Goal: Book appointment/travel/reservation

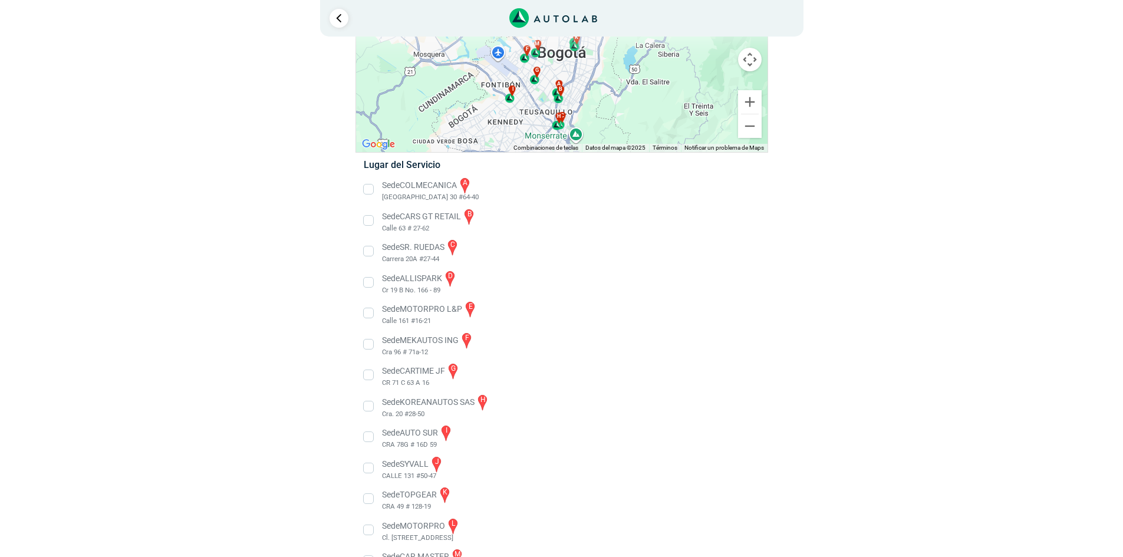
scroll to position [62, 0]
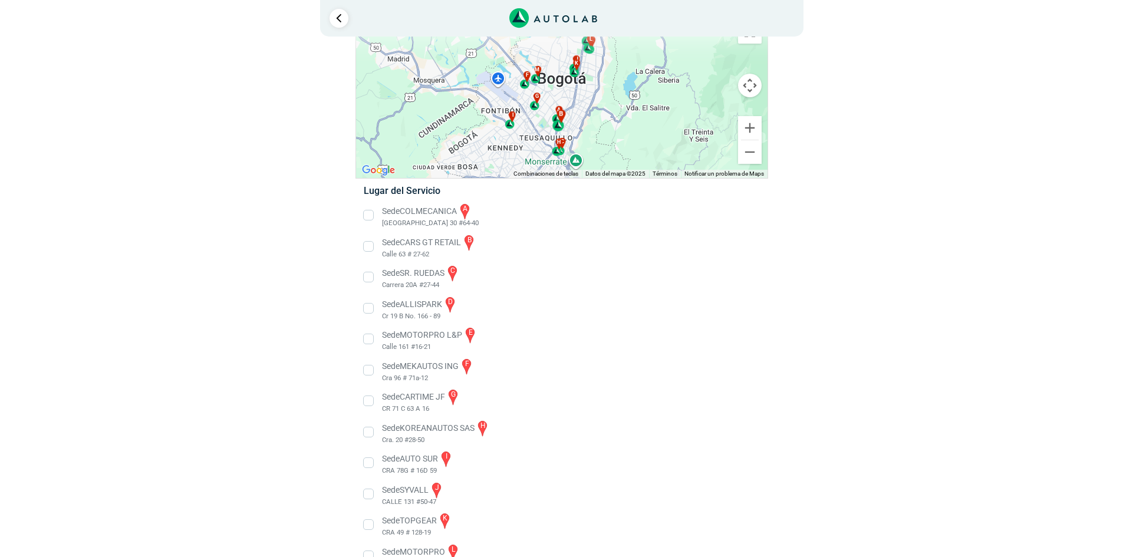
click at [558, 111] on div "b" at bounding box center [559, 120] width 14 height 22
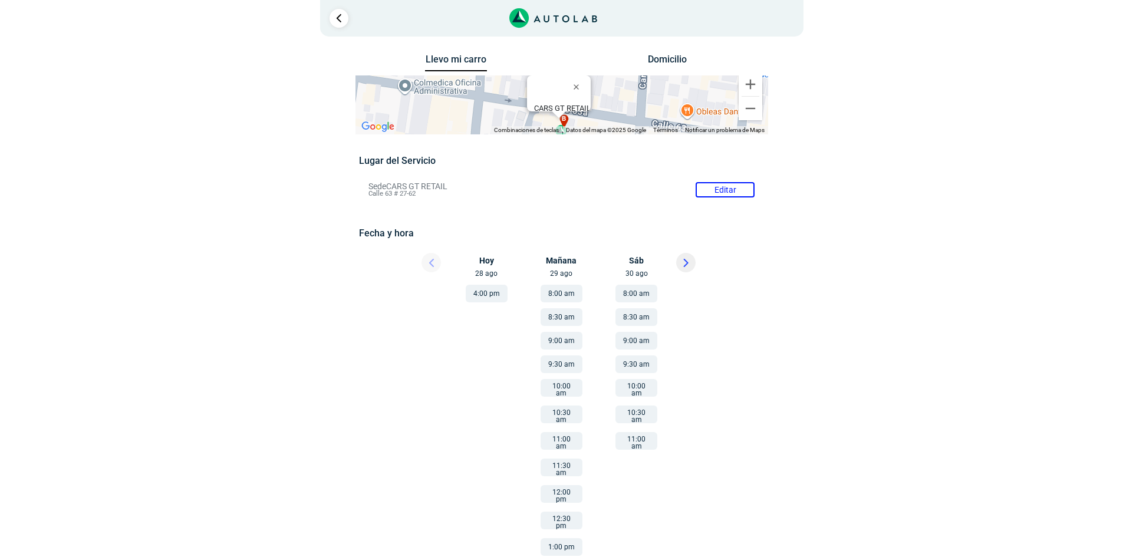
click at [720, 188] on li "Sede CARS GT RETAIL Editar Calle 63 # 27-62" at bounding box center [562, 189] width 404 height 19
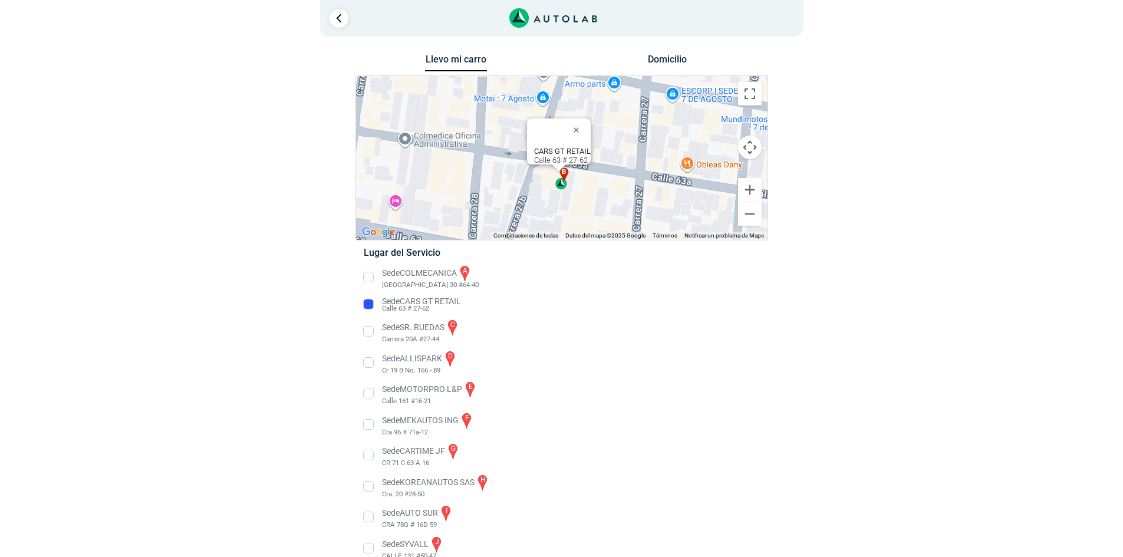
click at [382, 306] on li "Sede CARS GT RETAIL Calle 63 # 27-62" at bounding box center [561, 304] width 413 height 19
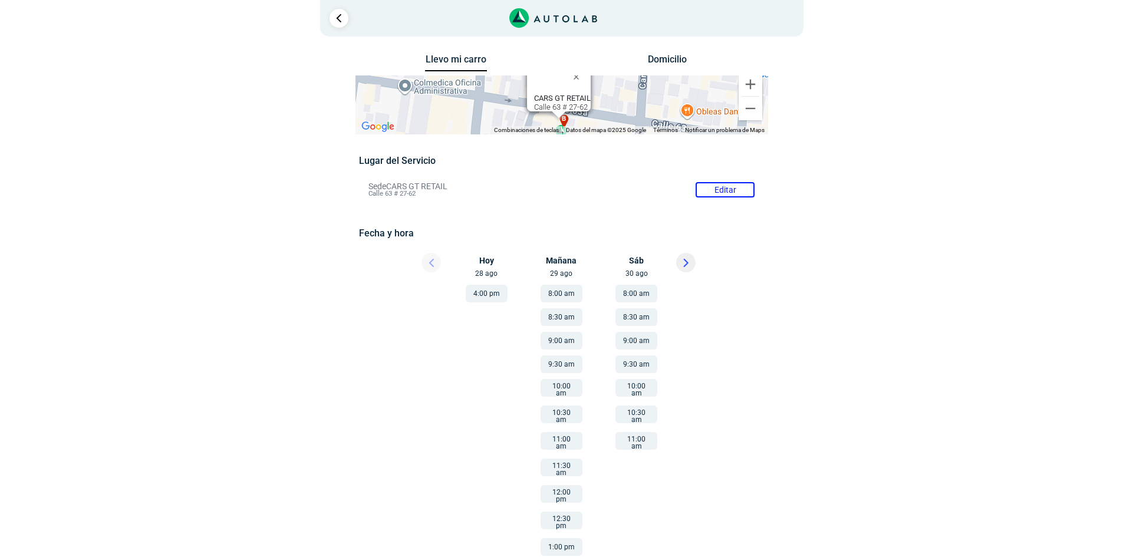
click at [370, 306] on div at bounding box center [402, 493] width 105 height 428
click at [484, 296] on button "4:00 pm" at bounding box center [487, 294] width 42 height 18
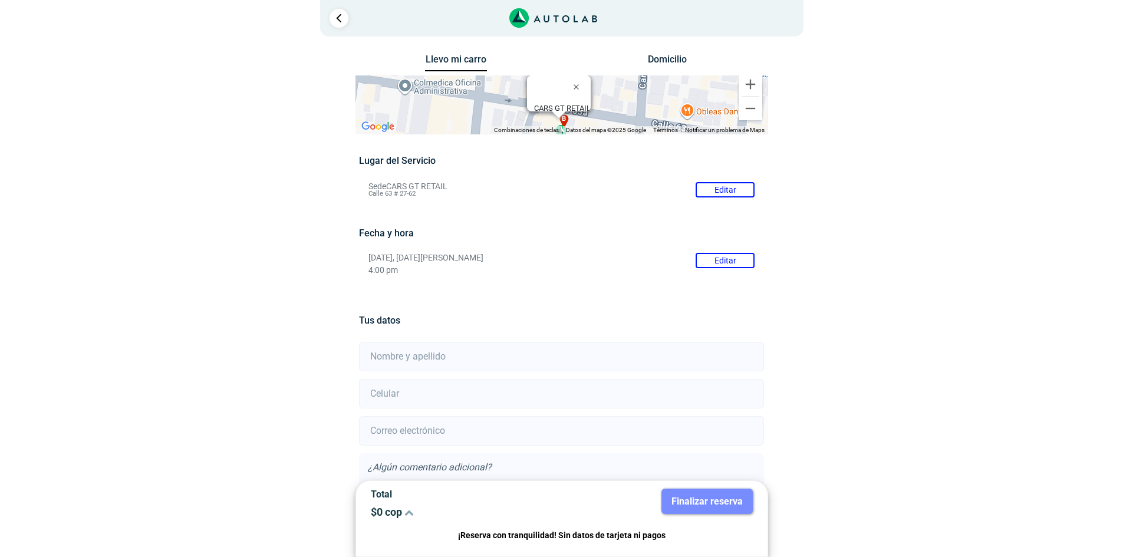
scroll to position [84, 0]
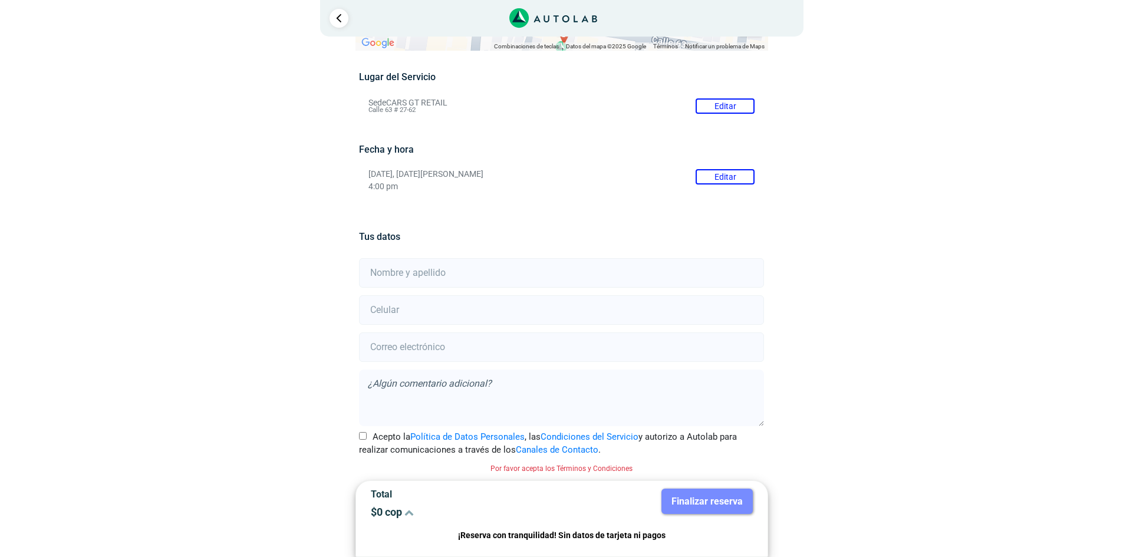
click at [502, 274] on input "text" at bounding box center [561, 272] width 405 height 29
type input "[PERSON_NAME]"
type input "3203713810"
type input "[EMAIL_ADDRESS][DOMAIN_NAME]"
click at [544, 403] on textarea at bounding box center [561, 398] width 405 height 57
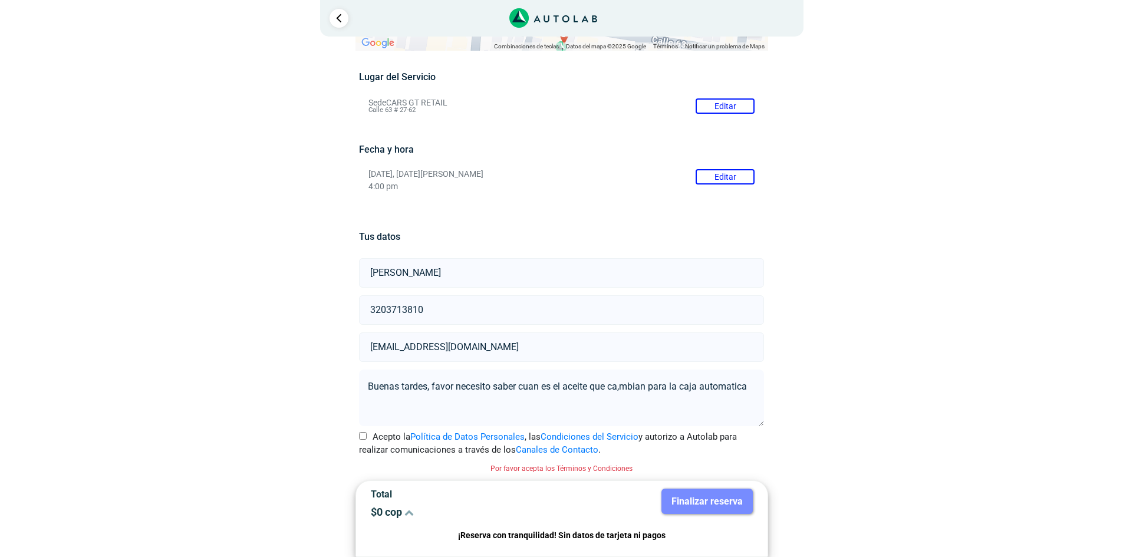
type textarea "Buenas tardes, favor necesito saber cuan es el aceite que ca,mbian para la caja…"
click at [361, 438] on input "Acepto la Política de Datos Personales , las Condiciones del Servicio y autoriz…" at bounding box center [363, 436] width 8 height 8
checkbox input "true"
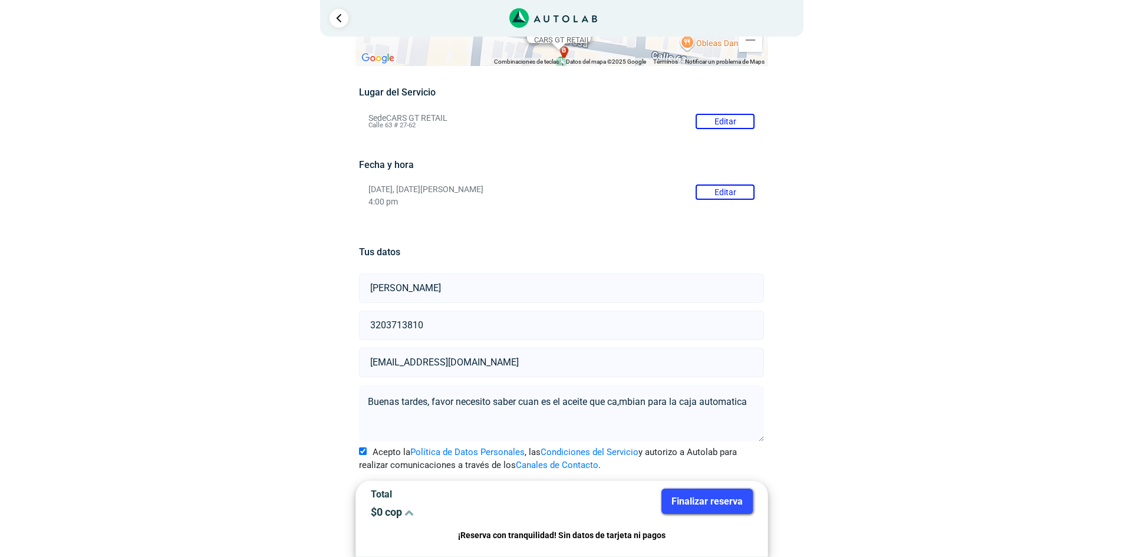
scroll to position [68, 0]
click at [718, 504] on button "Finalizar reserva" at bounding box center [706, 501] width 91 height 25
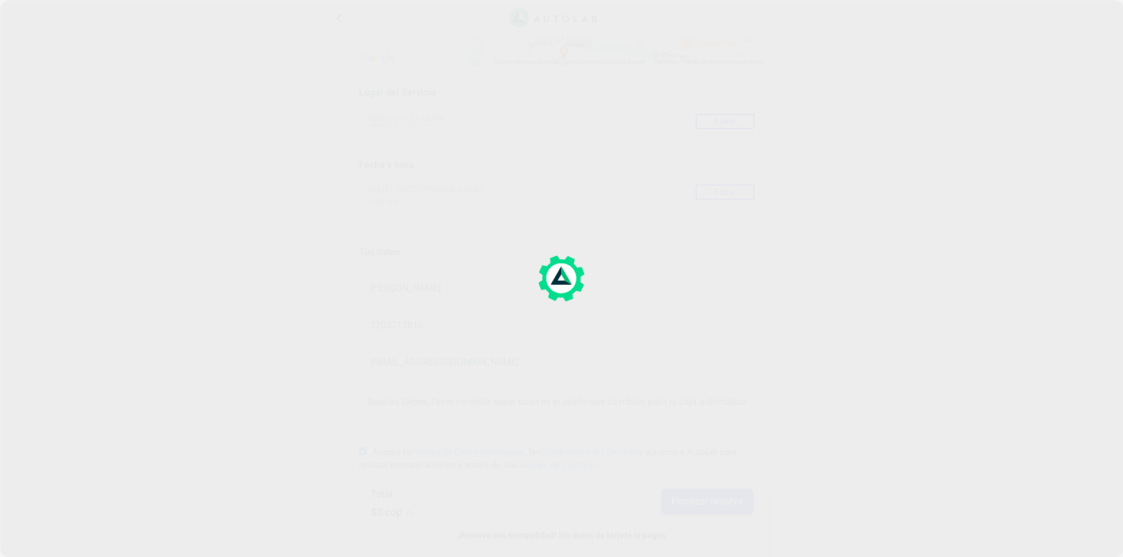
scroll to position [0, 0]
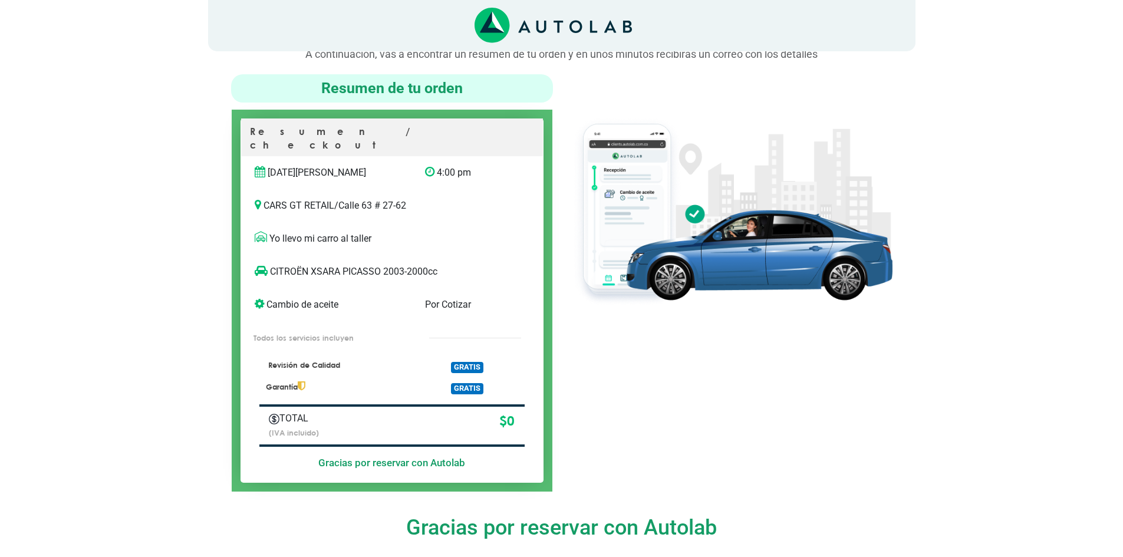
click at [889, 359] on div at bounding box center [731, 282] width 339 height 417
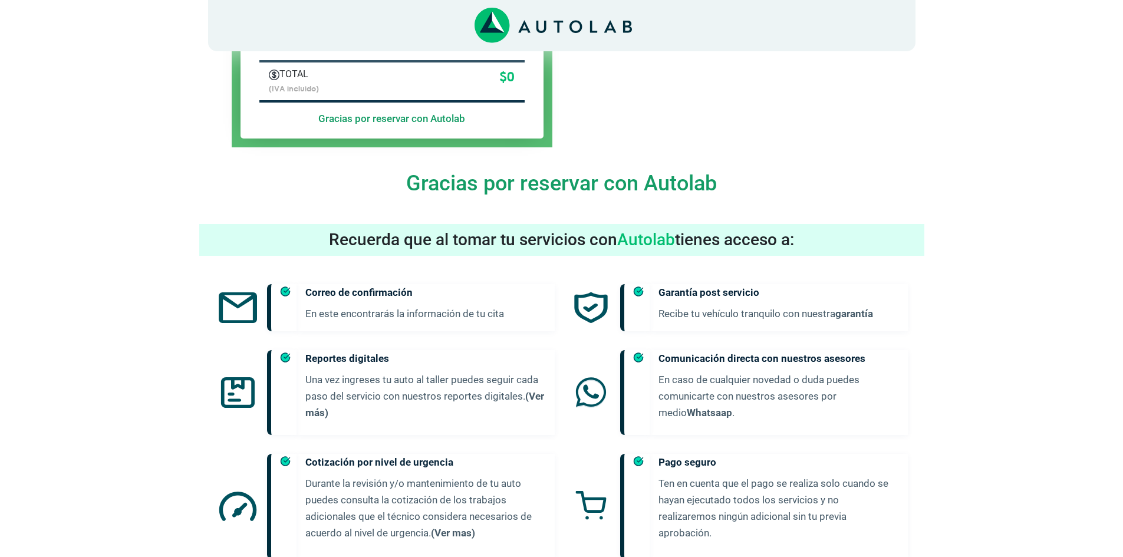
scroll to position [506, 0]
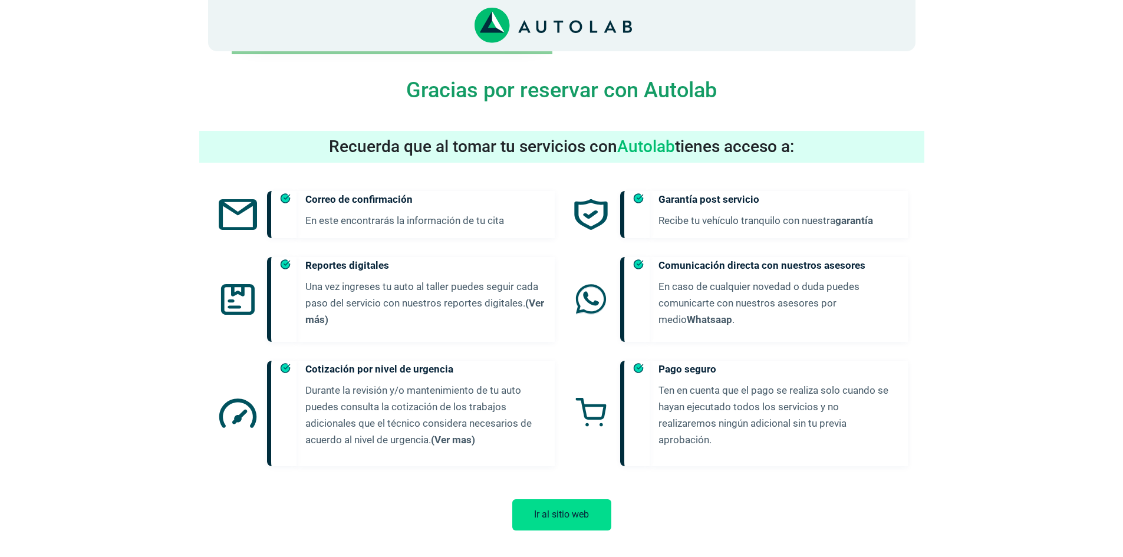
click at [589, 499] on button "Ir al sitio web" at bounding box center [561, 514] width 99 height 31
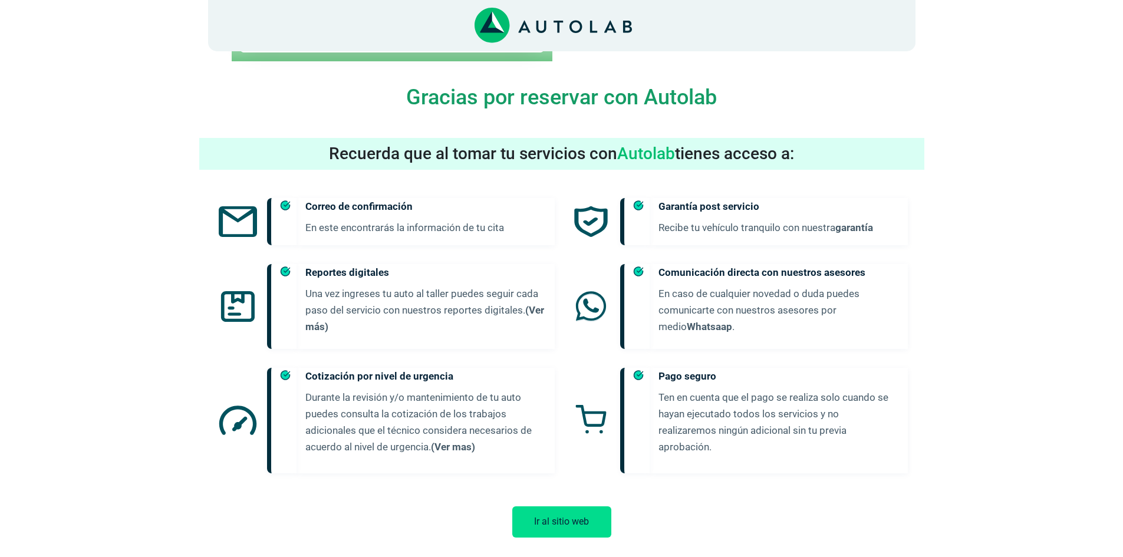
scroll to position [0, 0]
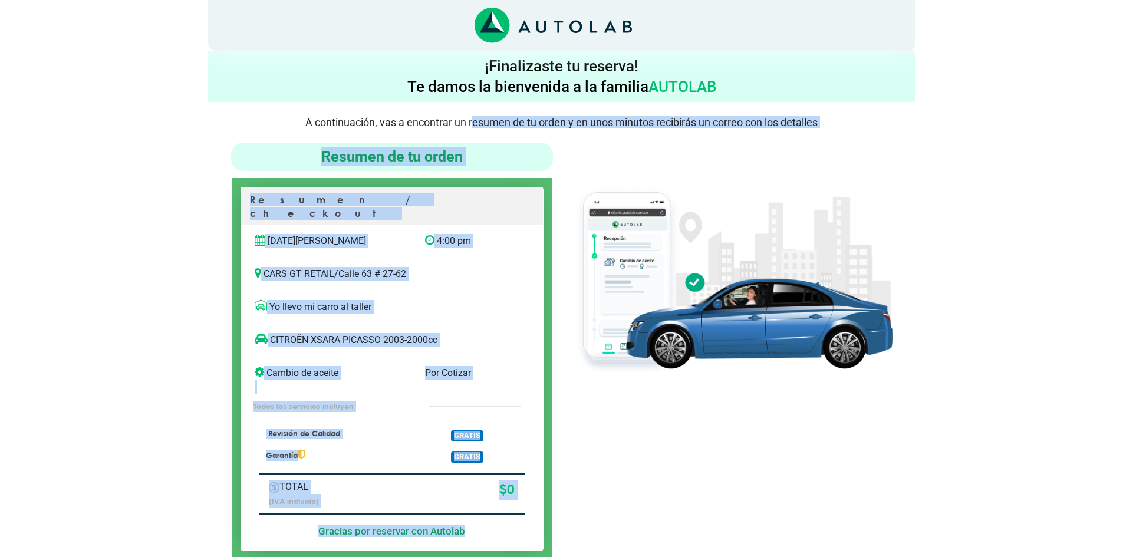
drag, startPoint x: 477, startPoint y: 113, endPoint x: 720, endPoint y: 421, distance: 392.4
click at [685, 163] on div "¡Finalizaste tu reserva! Te damos la bienvenida a la familia AUTOLAB A continua…" at bounding box center [561, 549] width 707 height 997
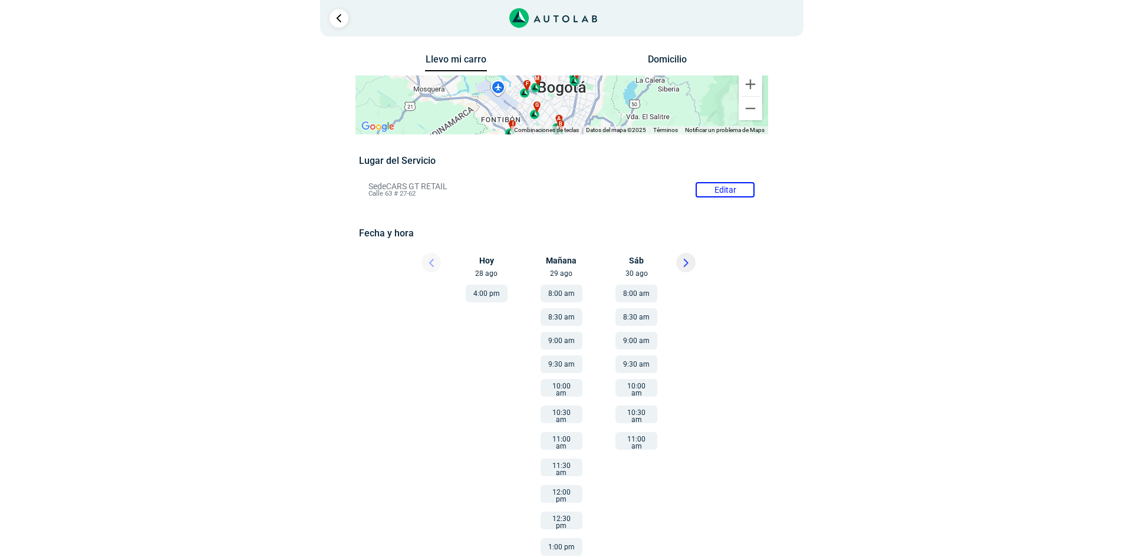
scroll to position [62, 0]
